Goal: Find specific fact: Find specific fact

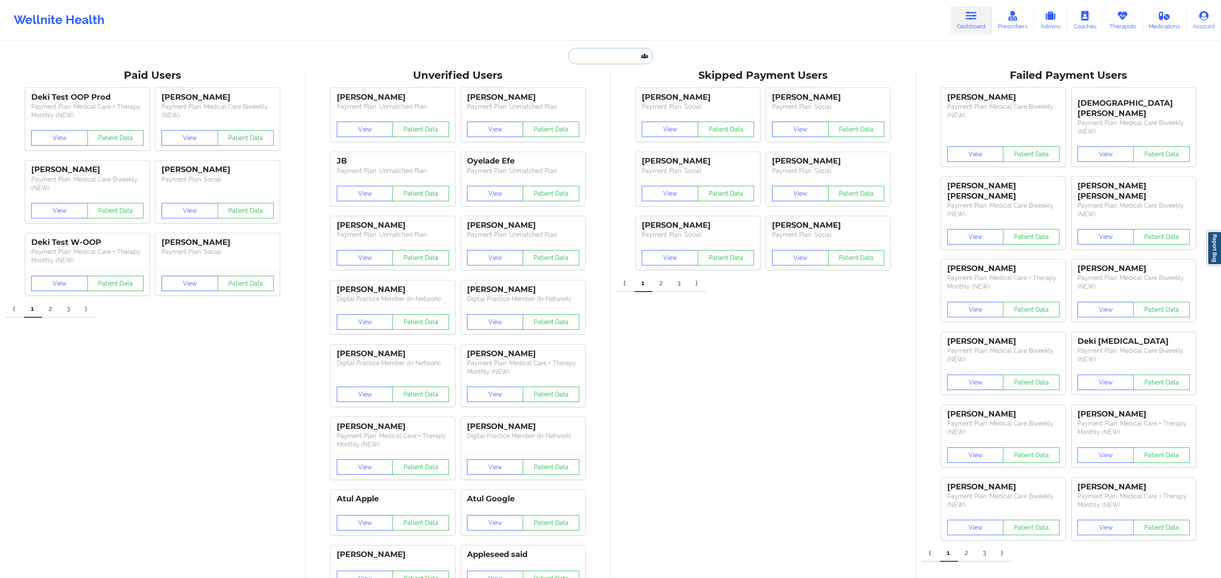
click at [598, 57] on input "text" at bounding box center [610, 56] width 85 height 16
paste input "[PERSON_NAME]"
click at [598, 57] on input "text" at bounding box center [610, 56] width 85 height 16
type input "[PERSON_NAME]"
click at [573, 56] on input "[PERSON_NAME]" at bounding box center [610, 56] width 85 height 16
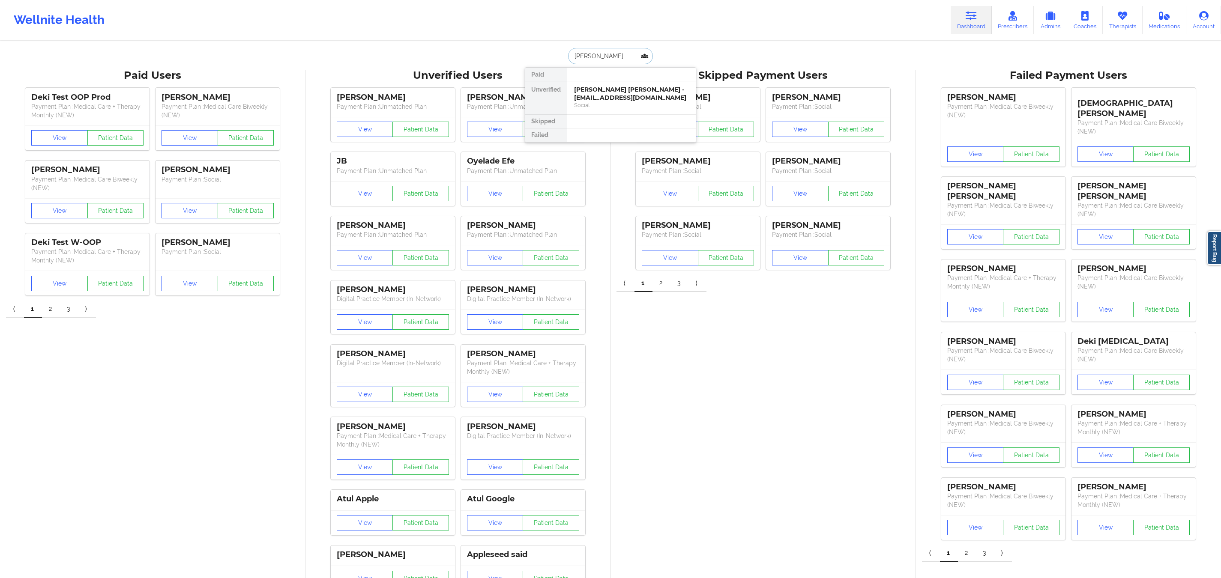
click at [572, 56] on input "[PERSON_NAME]" at bounding box center [610, 56] width 85 height 16
click at [657, 102] on div "Social" at bounding box center [631, 105] width 115 height 7
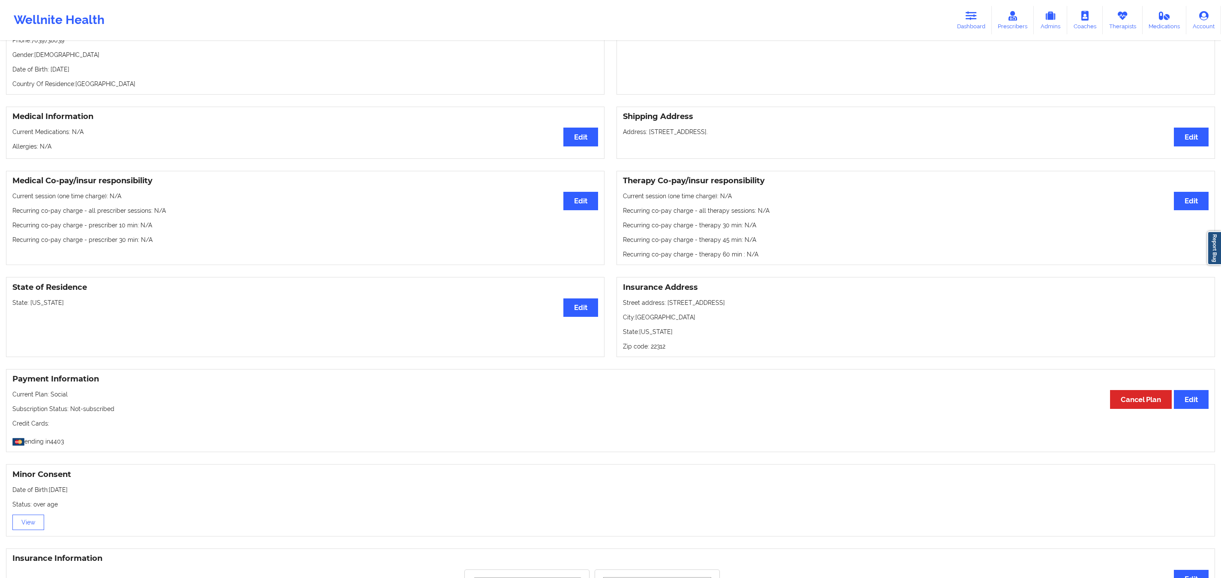
scroll to position [86, 0]
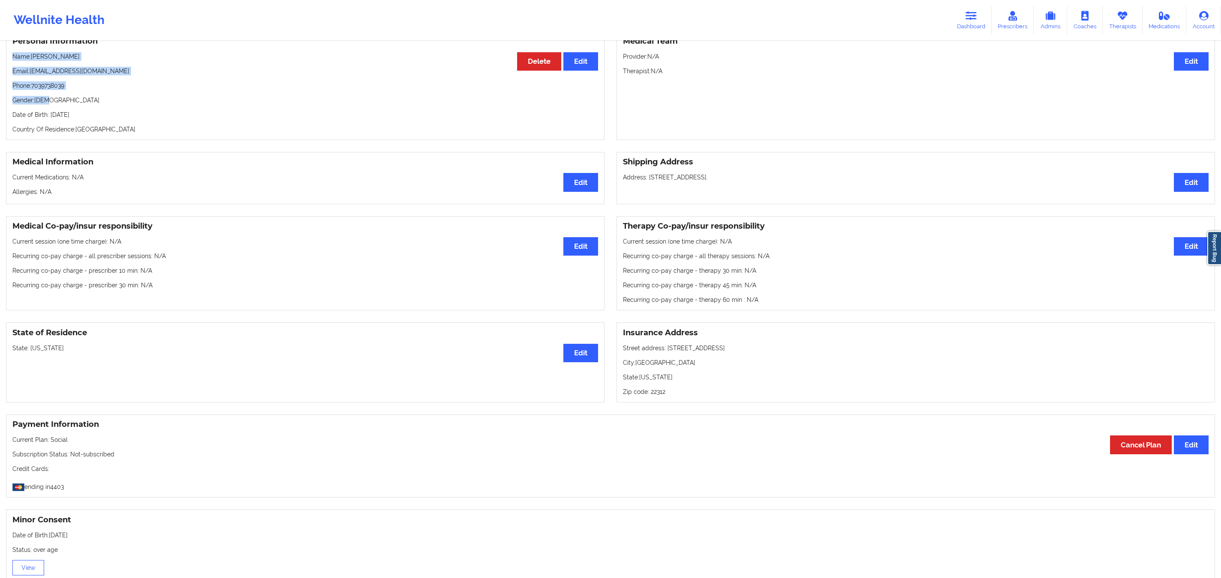
drag, startPoint x: 117, startPoint y: 45, endPoint x: 45, endPoint y: 95, distance: 87.6
click at [40, 120] on div "Personal Information Edit Delete Name: [PERSON_NAME] Email: [EMAIL_ADDRESS][DOM…" at bounding box center [305, 85] width 599 height 109
click at [44, 90] on p "Phone: [PHONE_NUMBER]" at bounding box center [305, 85] width 586 height 9
click at [140, 98] on div "Personal Information Edit Delete Name: [PERSON_NAME] Email: [EMAIL_ADDRESS][DOM…" at bounding box center [305, 85] width 599 height 109
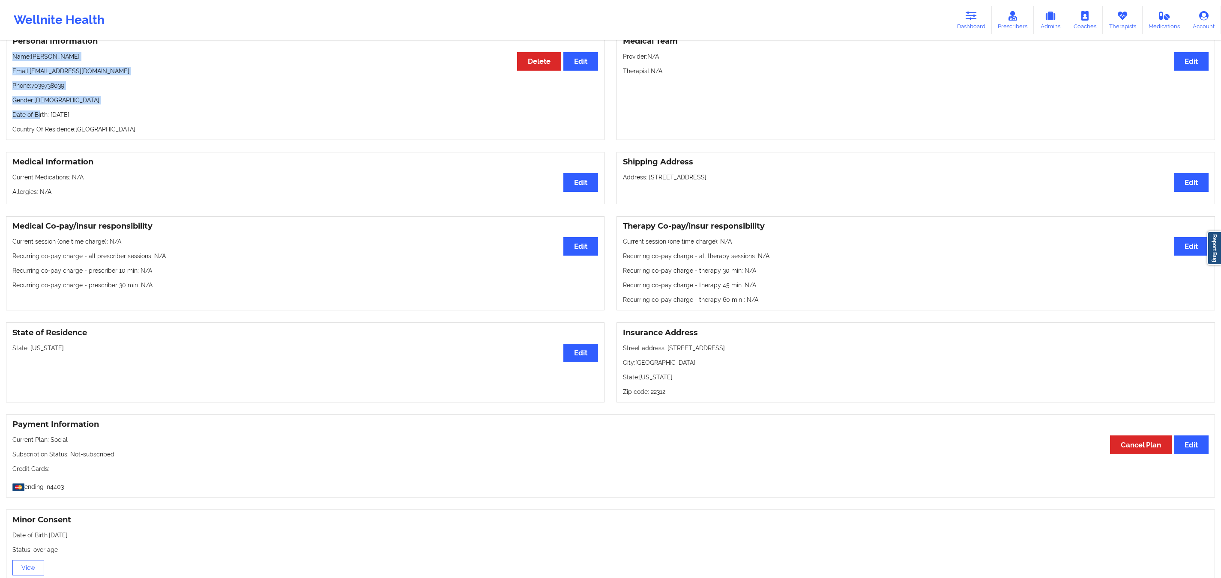
click at [95, 96] on div "Personal Information Edit Delete Name: [PERSON_NAME] Email: [EMAIL_ADDRESS][DOM…" at bounding box center [305, 85] width 599 height 109
click at [116, 153] on div "[PERSON_NAME] Social View Questionnaire Notes Personal Information Edit Delete …" at bounding box center [610, 321] width 1221 height 815
click at [36, 89] on p "Phone: [PHONE_NUMBER]" at bounding box center [305, 85] width 586 height 9
copy p "7039738039"
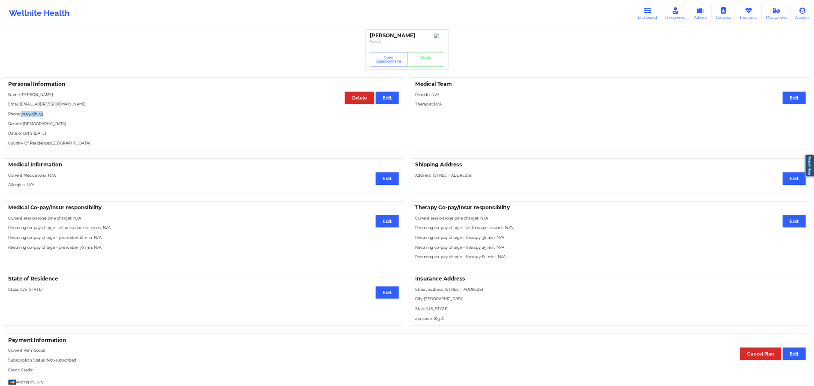
scroll to position [0, 0]
drag, startPoint x: 982, startPoint y: 18, endPoint x: 975, endPoint y: 22, distance: 8.4
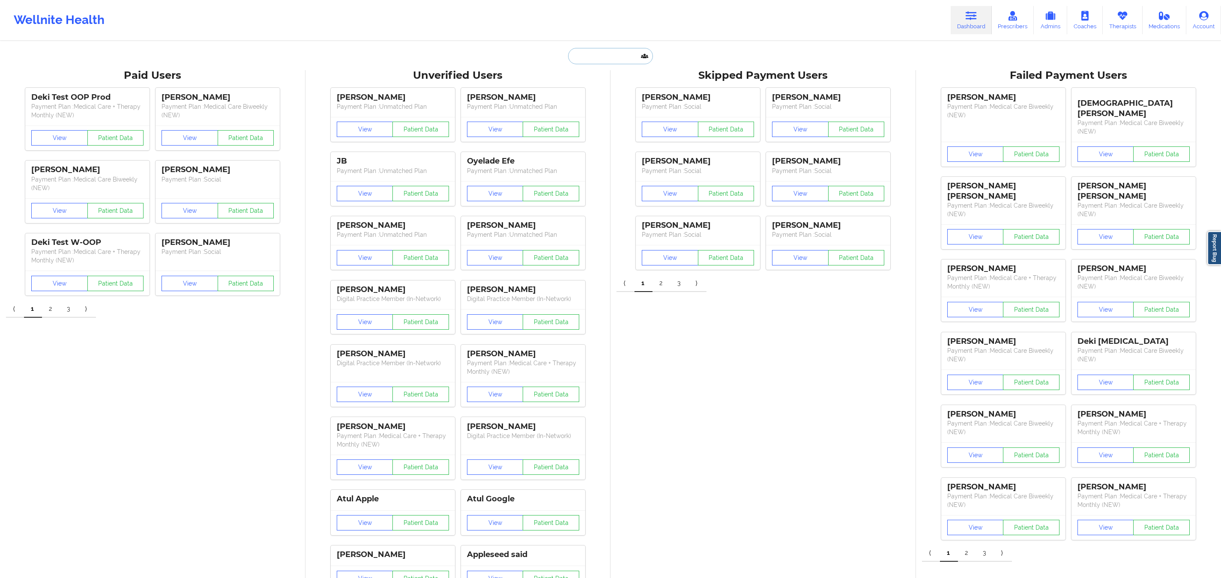
click at [602, 60] on input "text" at bounding box center [610, 56] width 85 height 16
paste input "[PERSON_NAME]"
type input "[PERSON_NAME]"
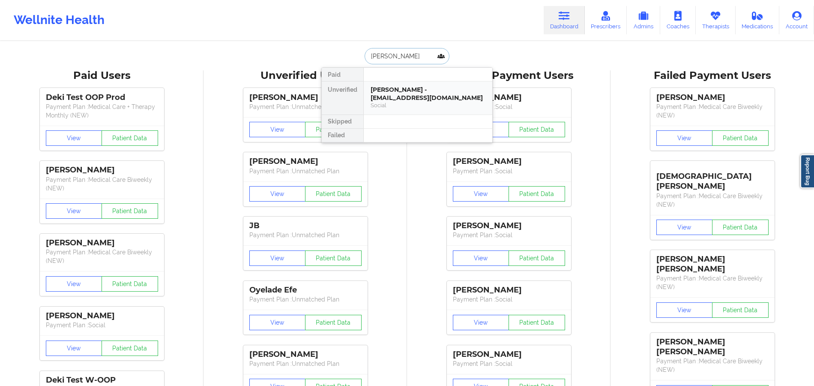
click at [426, 97] on div "[PERSON_NAME] - [EMAIL_ADDRESS][DOMAIN_NAME]" at bounding box center [428, 94] width 115 height 16
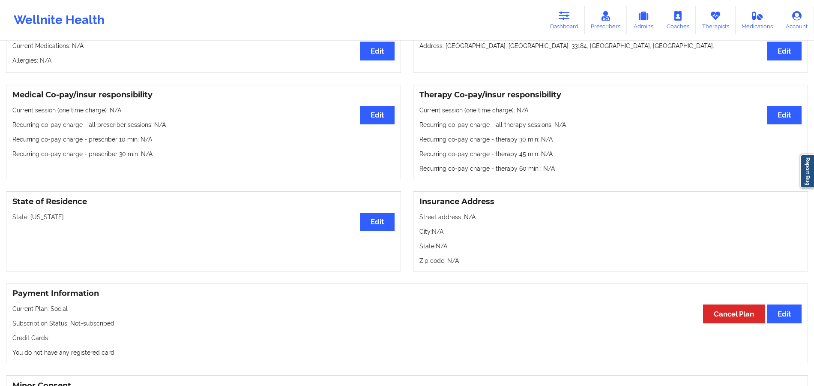
scroll to position [228, 0]
